Goal: Task Accomplishment & Management: Complete application form

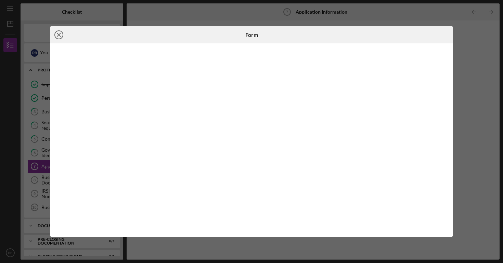
click at [60, 35] on icon "Icon/Close" at bounding box center [58, 34] width 17 height 17
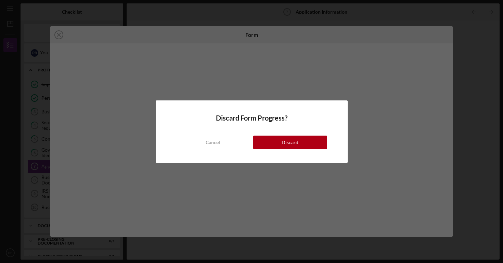
click at [286, 150] on div "Discard Form Progress? Cancel Discard" at bounding box center [252, 132] width 192 height 63
click at [282, 146] on button "Discard" at bounding box center [290, 143] width 74 height 14
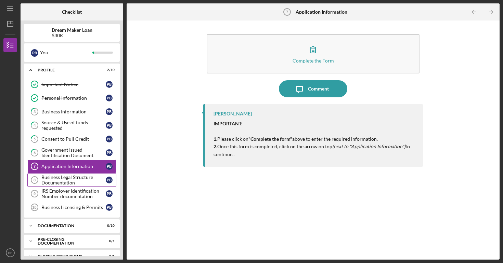
scroll to position [11, 0]
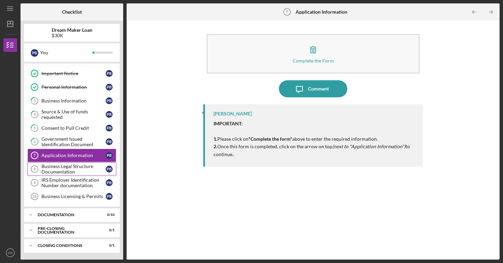
click at [82, 168] on div "Business Legal Structure Documentation" at bounding box center [73, 169] width 64 height 11
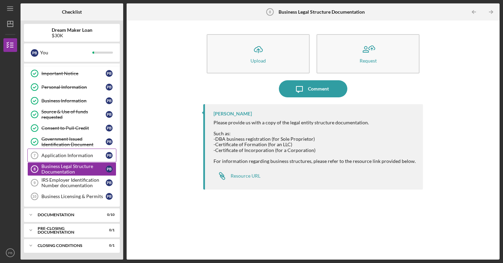
click at [85, 157] on div "Application Information" at bounding box center [73, 155] width 64 height 5
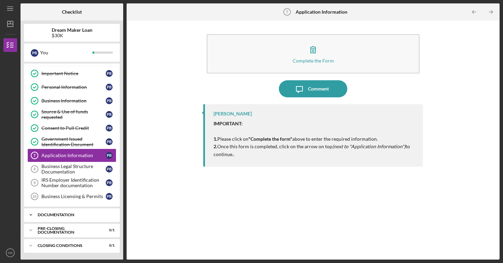
click at [78, 217] on div "Icon/Expander Documentation 0 / 10" at bounding box center [72, 215] width 96 height 14
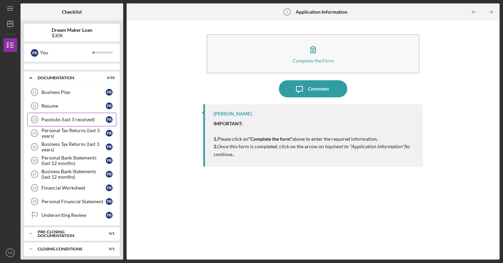
scroll to position [152, 0]
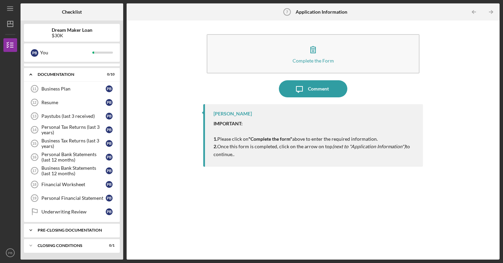
click at [78, 230] on div "Pre-Closing Documentation" at bounding box center [75, 231] width 74 height 4
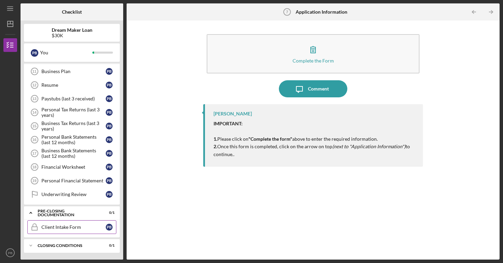
click at [74, 228] on div "Client Intake Form" at bounding box center [73, 227] width 64 height 5
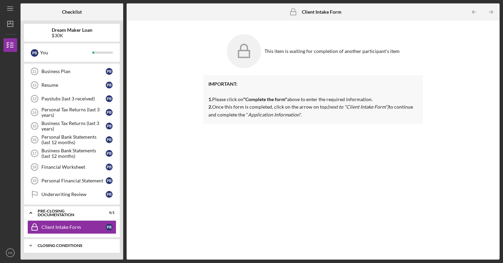
click at [73, 243] on div "Icon/Expander Closing Conditions 0 / 1" at bounding box center [72, 246] width 96 height 14
click at [40, 216] on div "Icon/Expander Pre-Closing Documentation 0 / 1" at bounding box center [72, 213] width 96 height 14
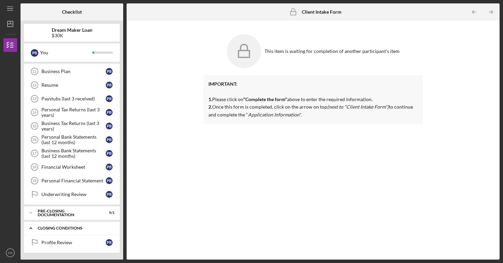
click at [50, 228] on div "Closing Conditions" at bounding box center [75, 229] width 74 height 4
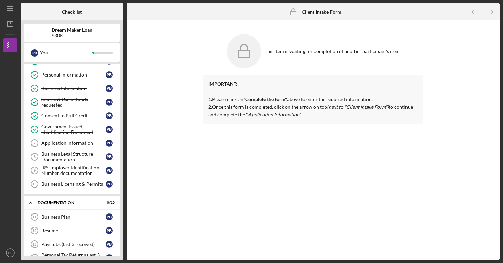
scroll to position [15, 0]
